Goal: Navigation & Orientation: Find specific page/section

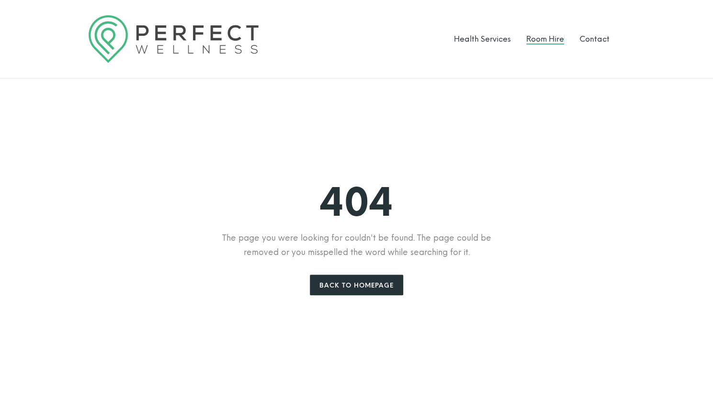
click at [546, 39] on link "Room Hire" at bounding box center [545, 38] width 38 height 9
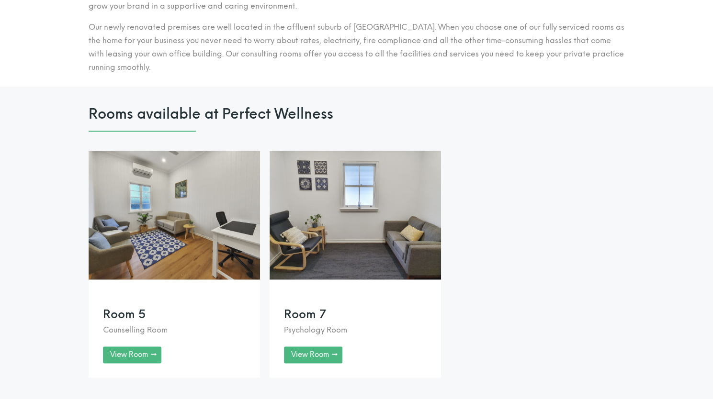
scroll to position [763, 0]
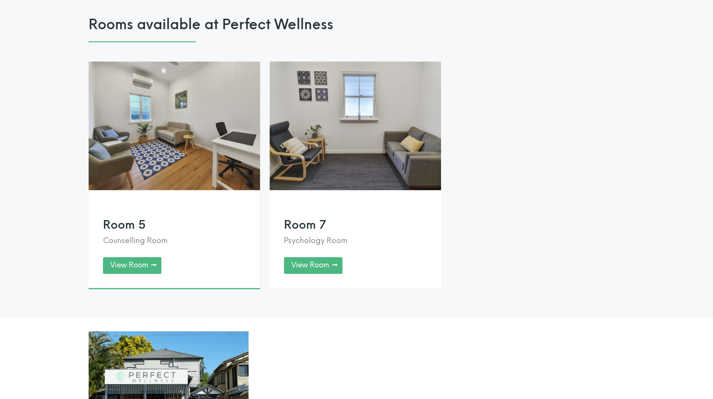
click at [126, 274] on link at bounding box center [174, 174] width 171 height 227
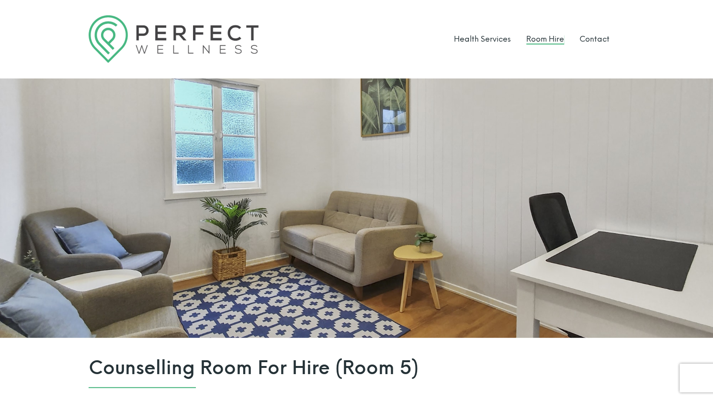
click at [553, 34] on link "Room Hire" at bounding box center [545, 38] width 38 height 9
